Goal: Navigation & Orientation: Find specific page/section

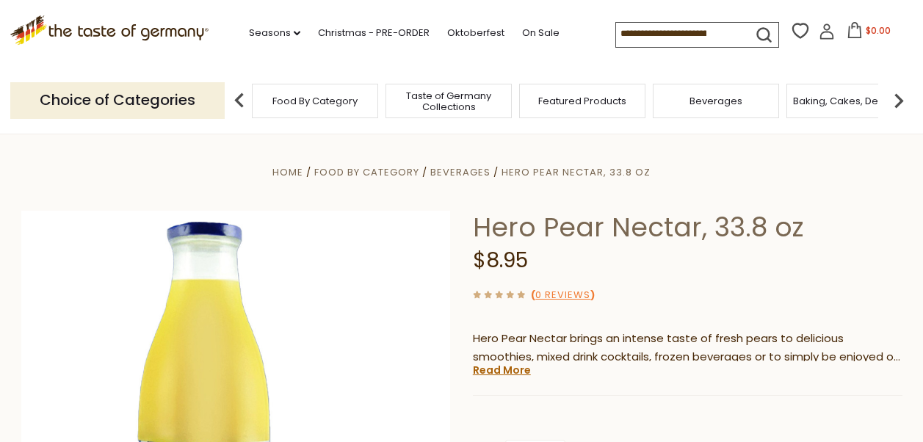
click at [674, 185] on div "Home Food By Category Beverages Hero Pear Nectar, 33.8 oz Hero Pear Nectar, 33.…" at bounding box center [461, 445] width 903 height 565
click at [582, 101] on span "Featured Products" at bounding box center [582, 100] width 88 height 11
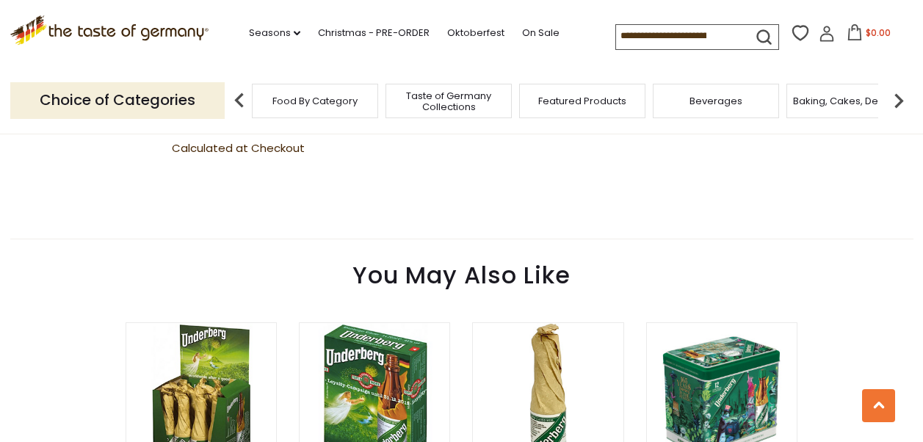
scroll to position [954, 0]
